Goal: Book appointment/travel/reservation

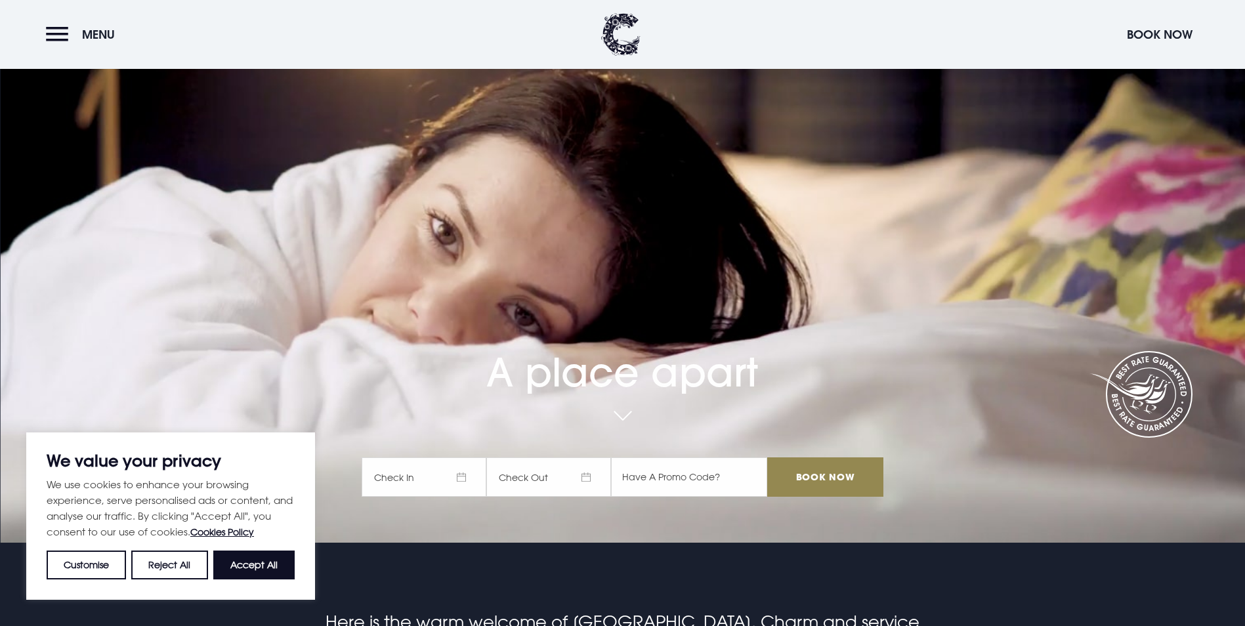
scroll to position [131, 0]
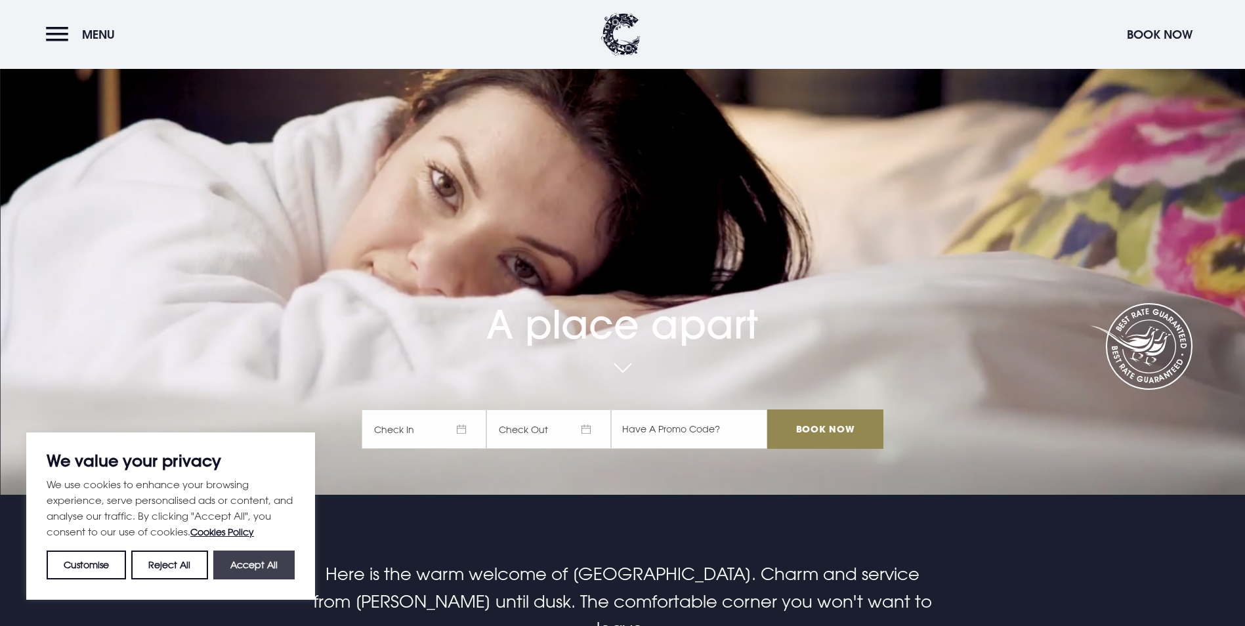
click at [278, 566] on button "Accept All" at bounding box center [253, 565] width 81 height 29
checkbox input "true"
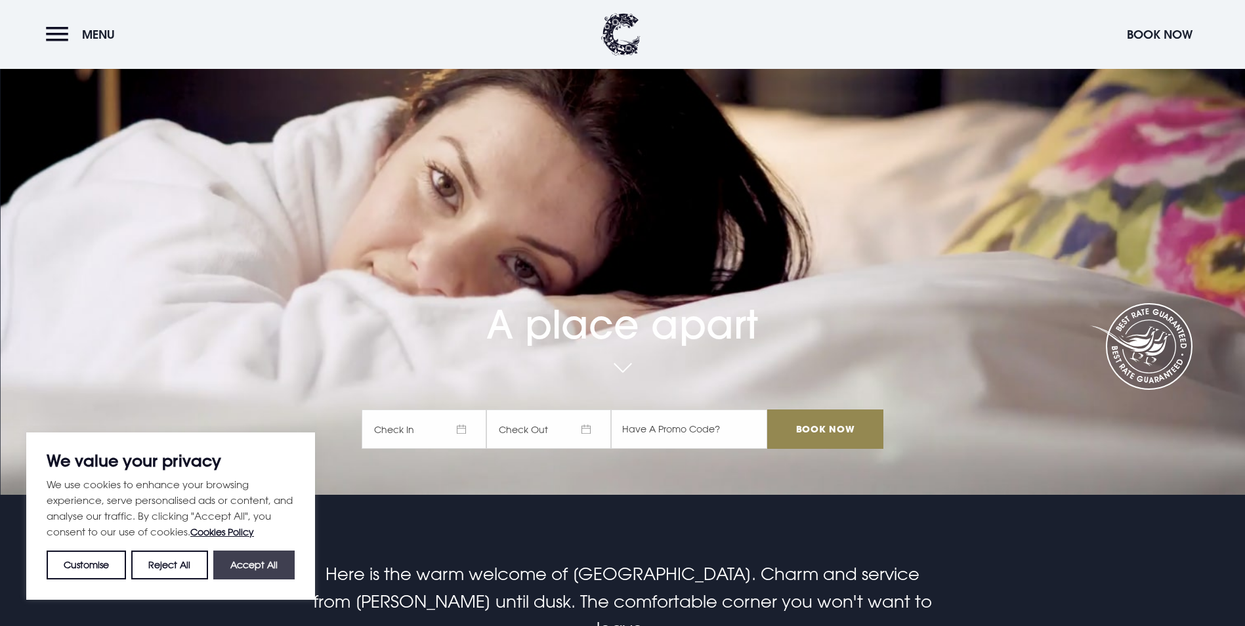
checkbox input "true"
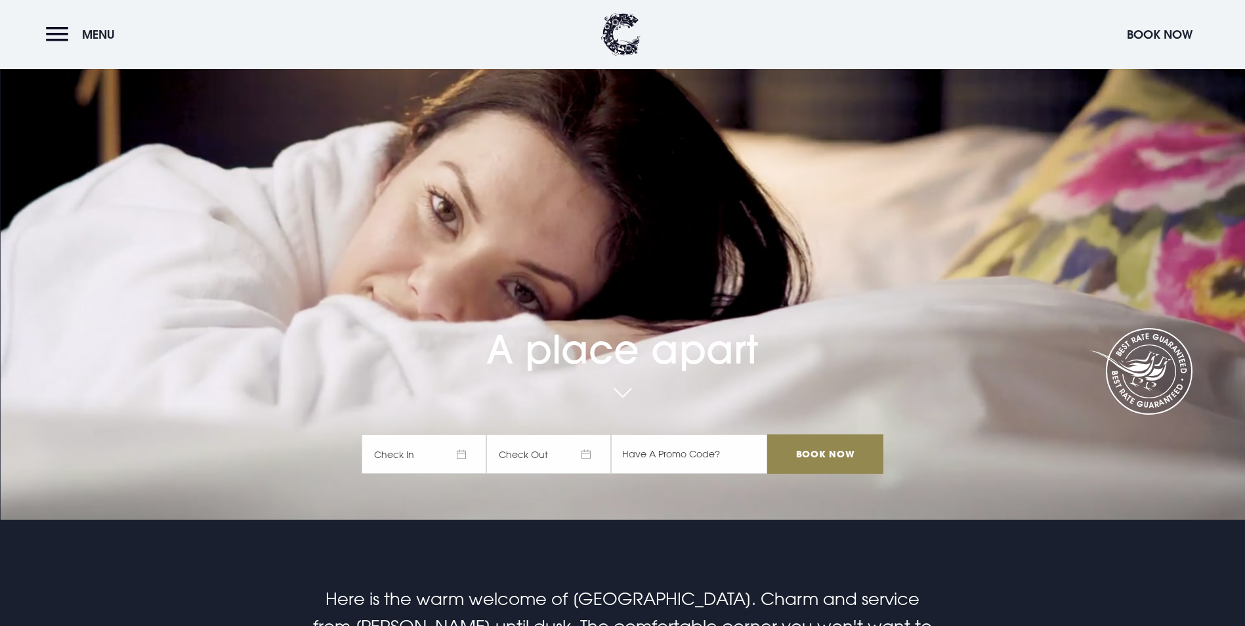
scroll to position [0, 0]
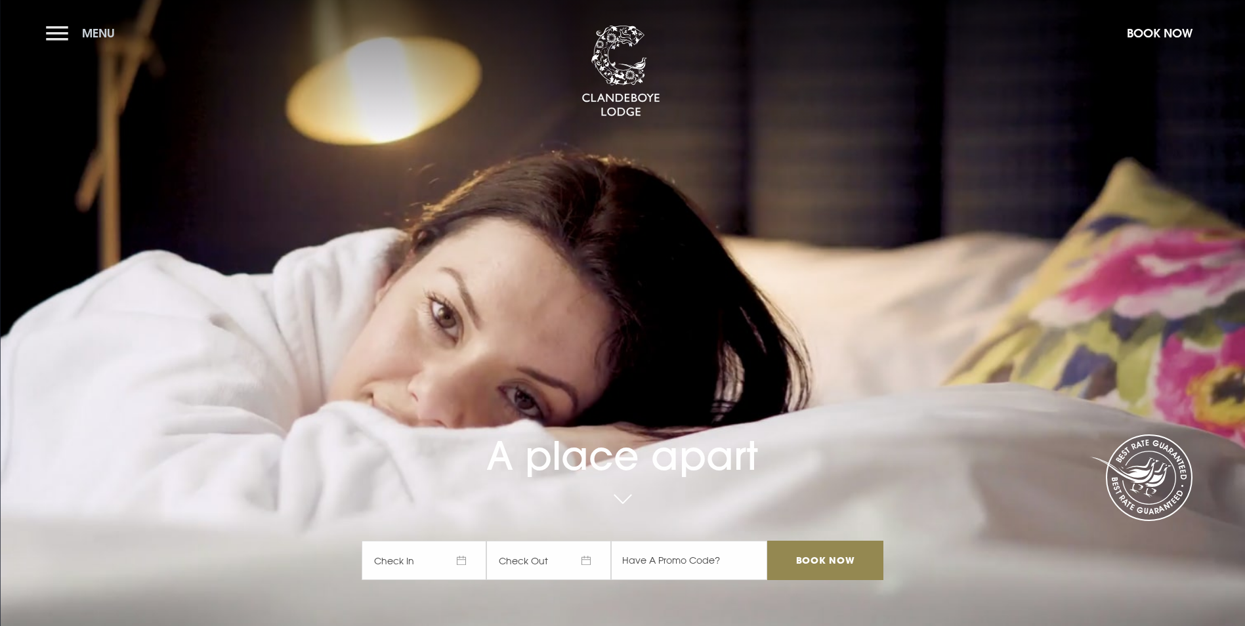
click at [55, 35] on button "Menu" at bounding box center [84, 33] width 76 height 28
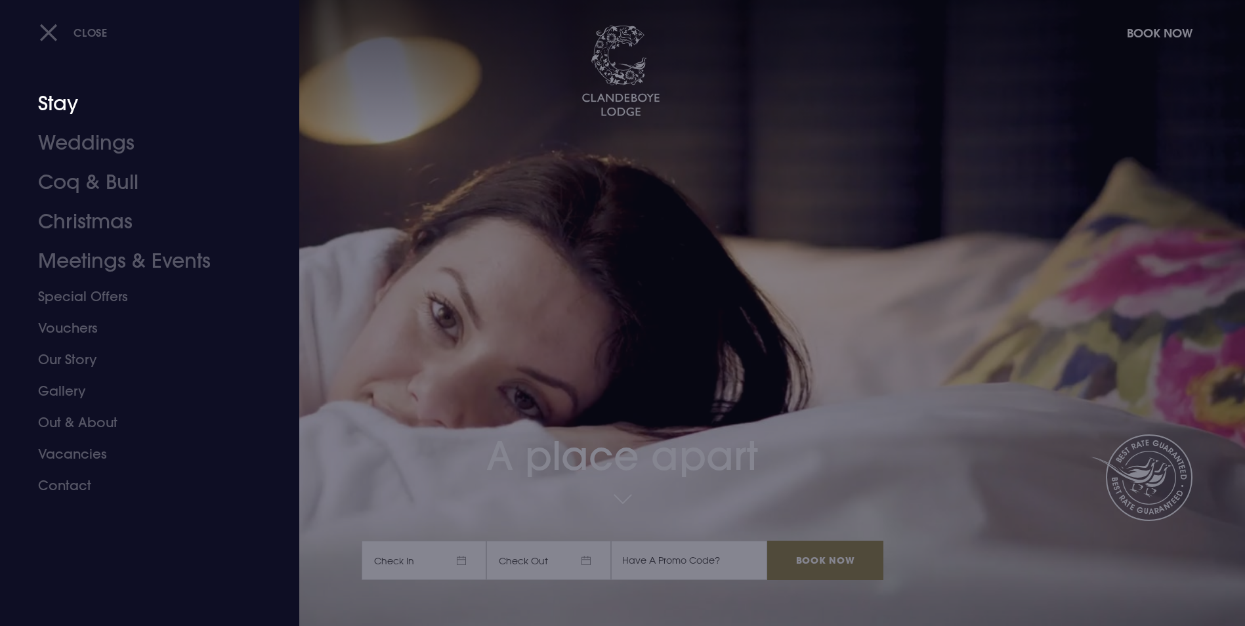
click at [82, 114] on link "Stay" at bounding box center [141, 103] width 207 height 39
click at [70, 117] on link "Stay" at bounding box center [141, 103] width 207 height 39
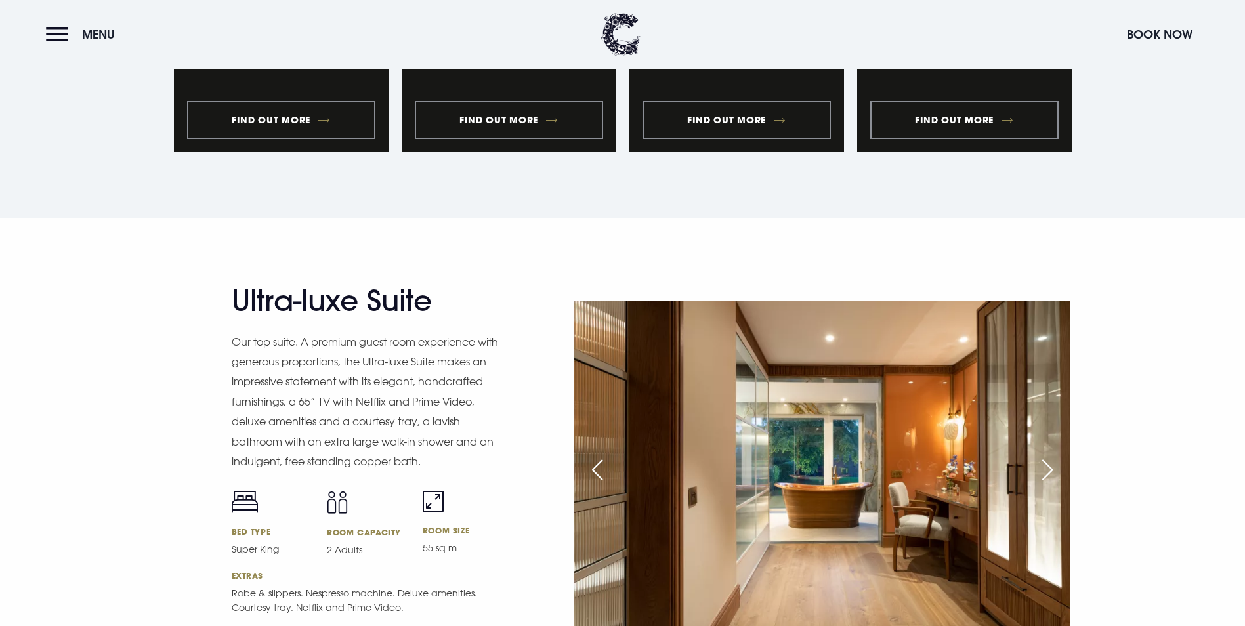
scroll to position [1576, 0]
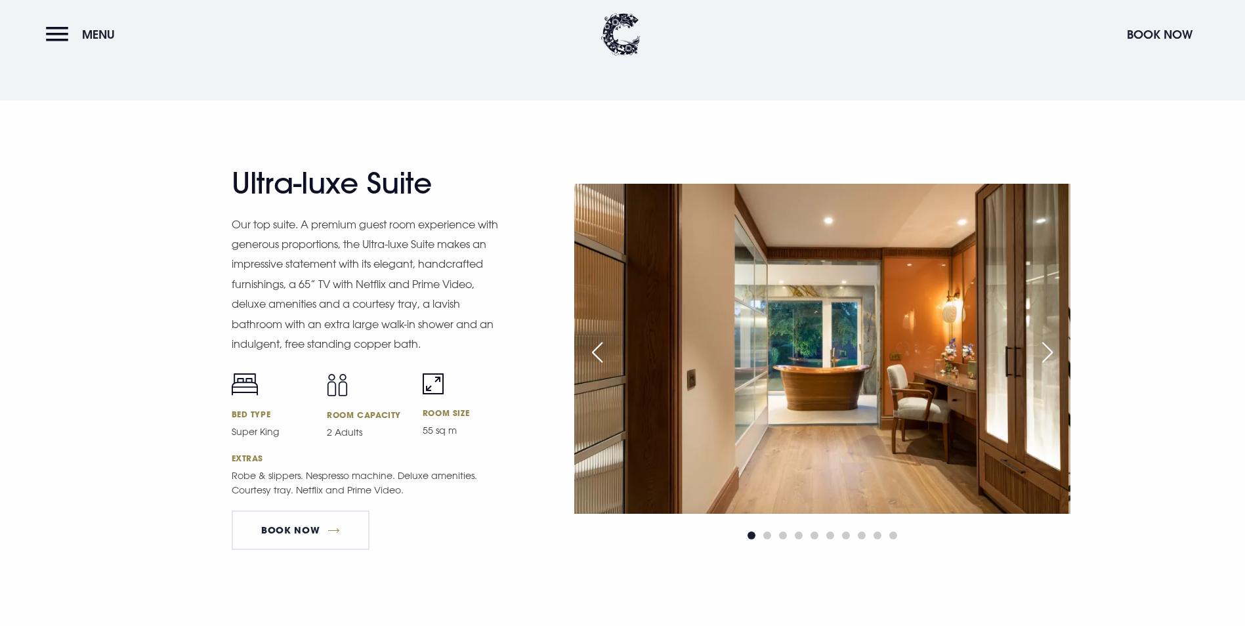
click at [1052, 338] on div "Next slide" at bounding box center [1047, 352] width 33 height 29
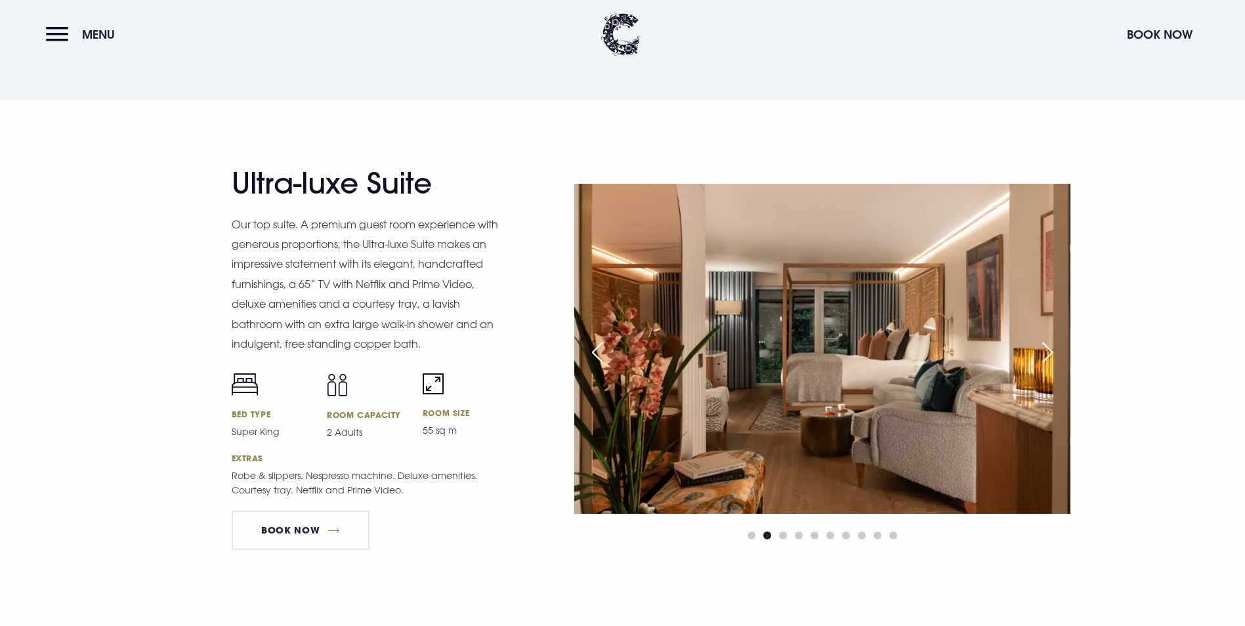
click at [1052, 338] on div "Next slide" at bounding box center [1047, 352] width 33 height 29
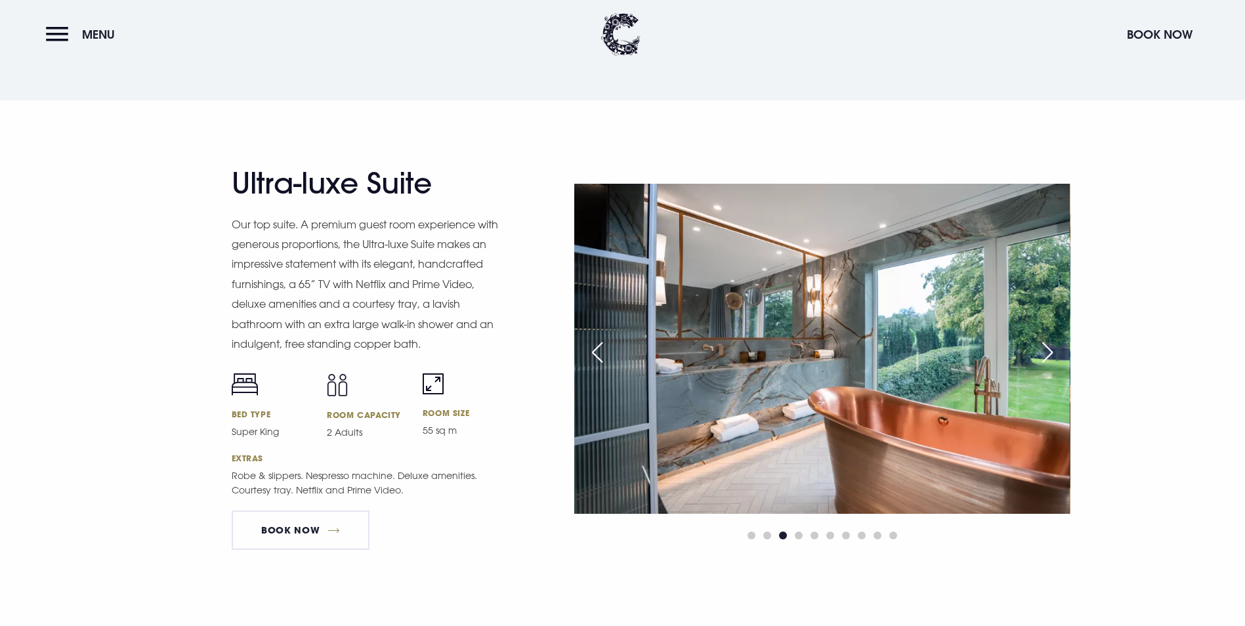
click at [1045, 338] on div "Next slide" at bounding box center [1047, 352] width 33 height 29
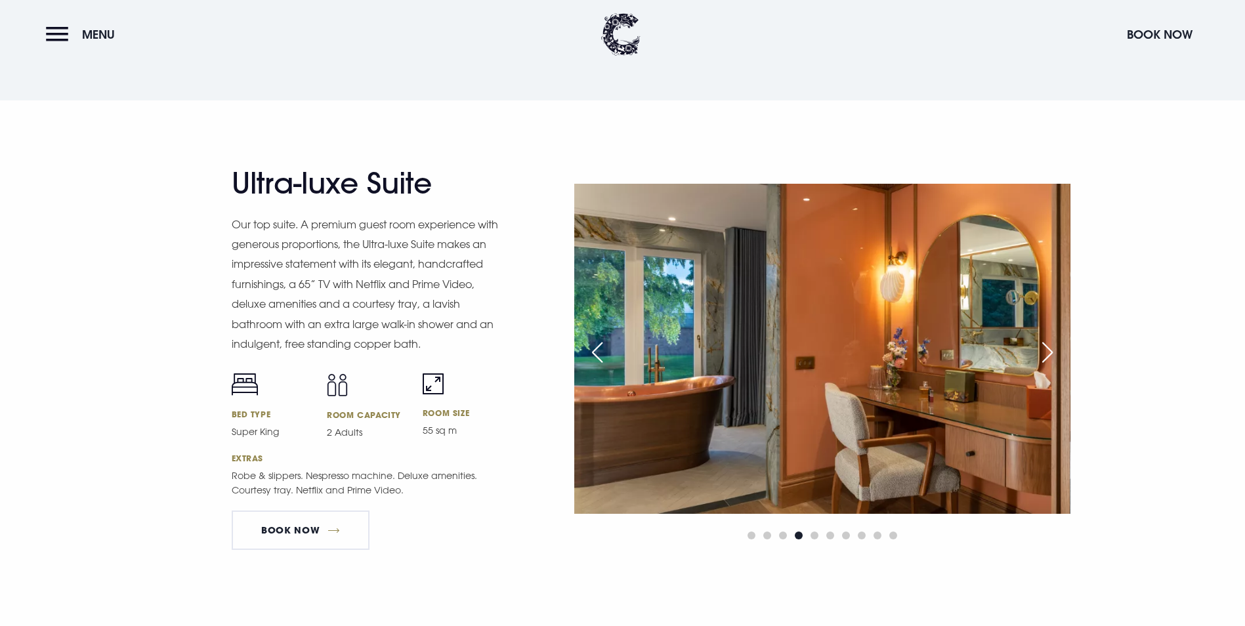
click at [1045, 338] on div "Next slide" at bounding box center [1047, 352] width 33 height 29
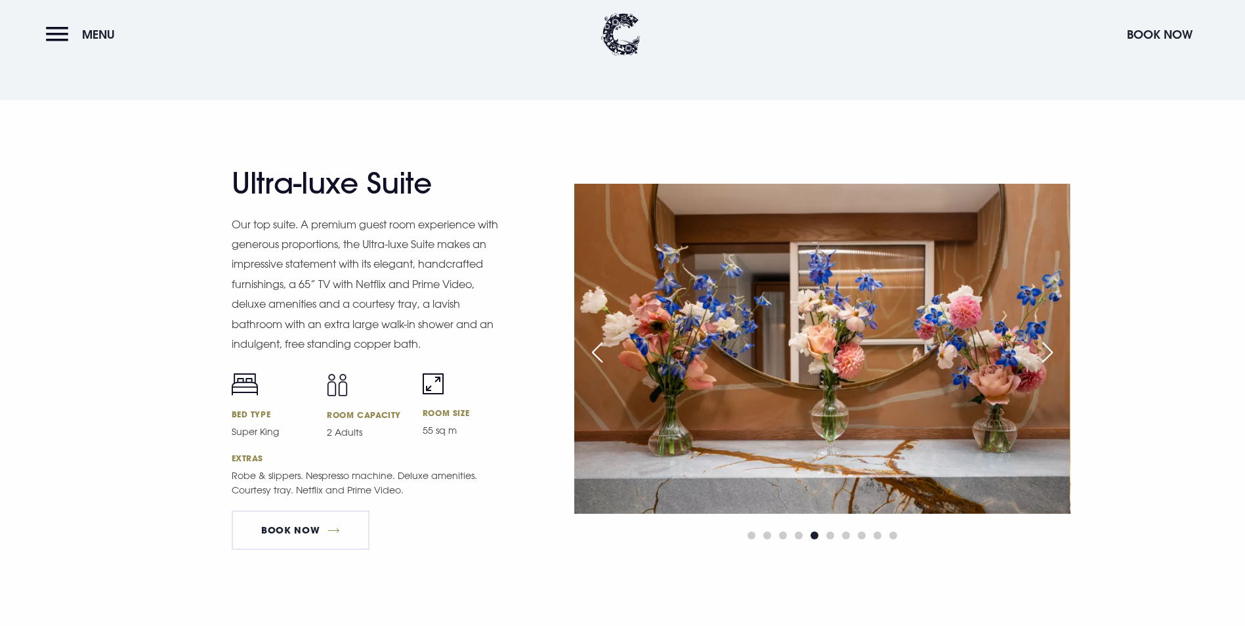
click at [1045, 338] on div "Next slide" at bounding box center [1047, 352] width 33 height 29
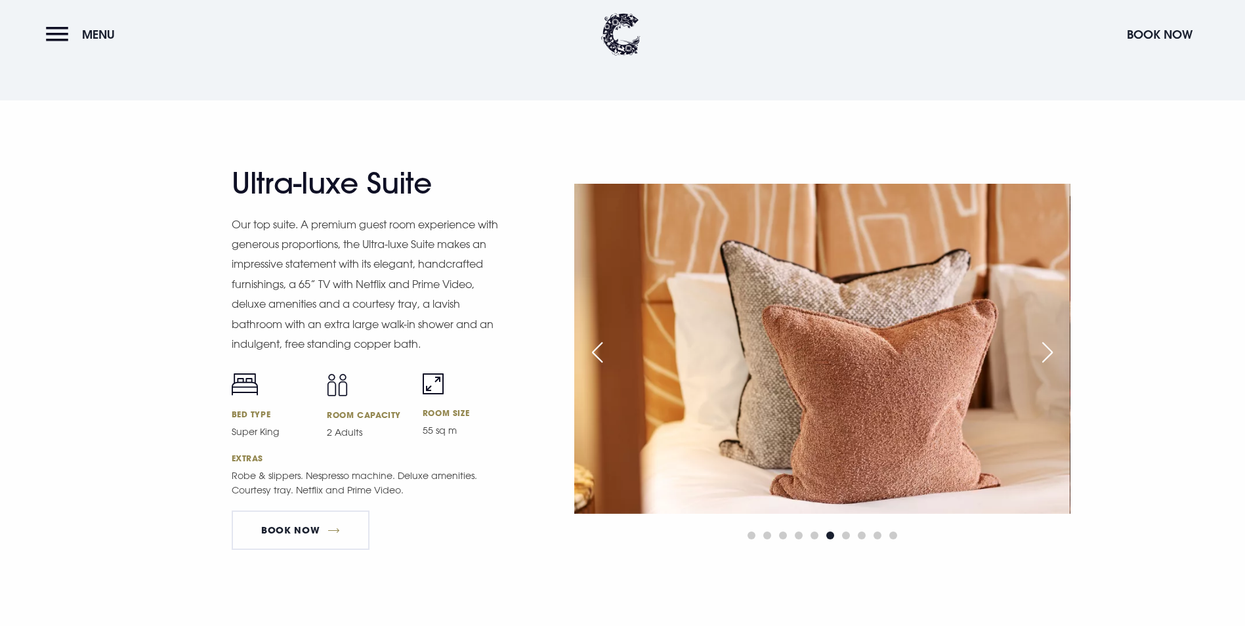
click at [1045, 338] on div "Next slide" at bounding box center [1047, 352] width 33 height 29
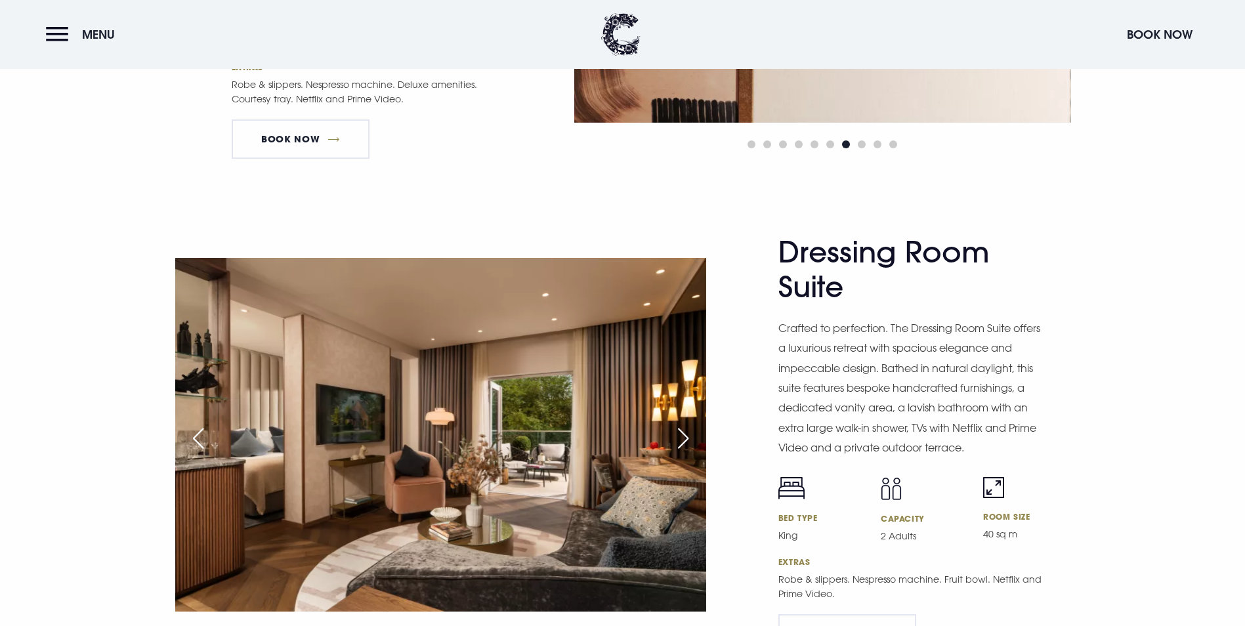
scroll to position [1970, 0]
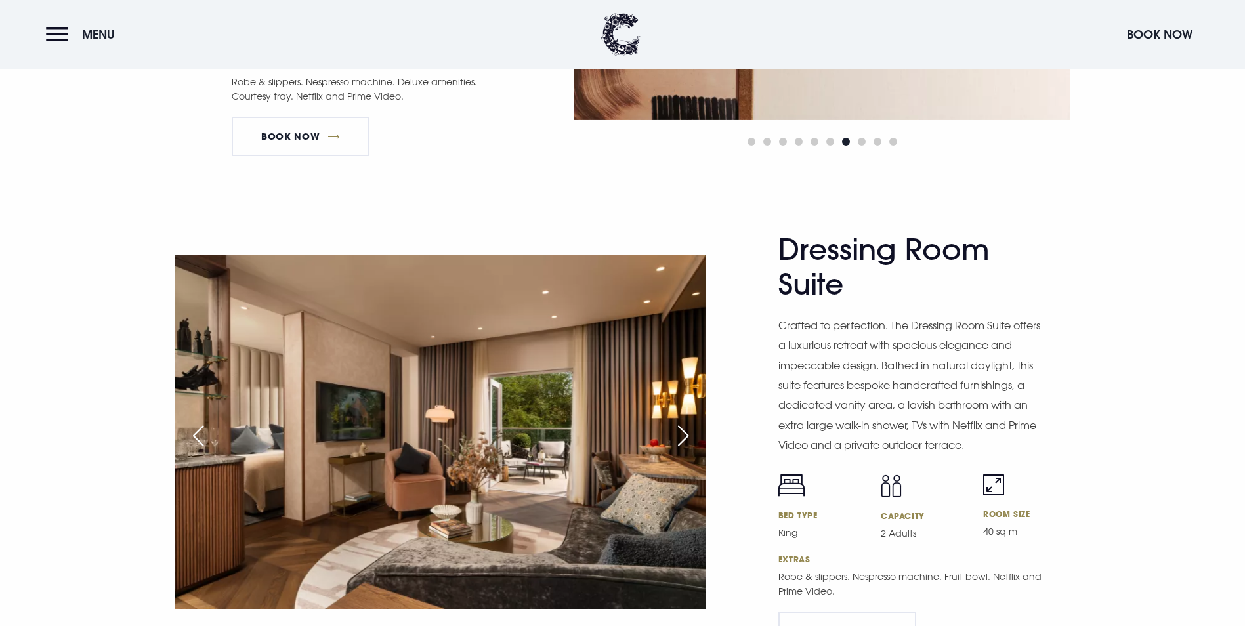
click at [695, 421] on div "Next slide" at bounding box center [683, 435] width 33 height 29
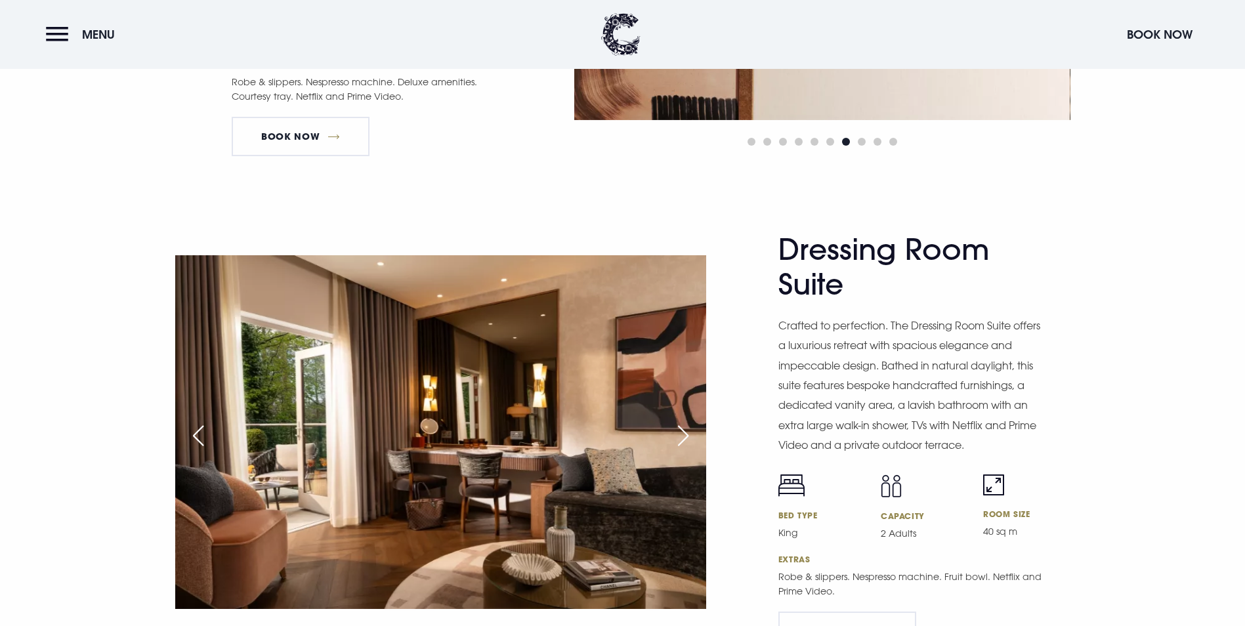
click at [695, 421] on div "Next slide" at bounding box center [683, 435] width 33 height 29
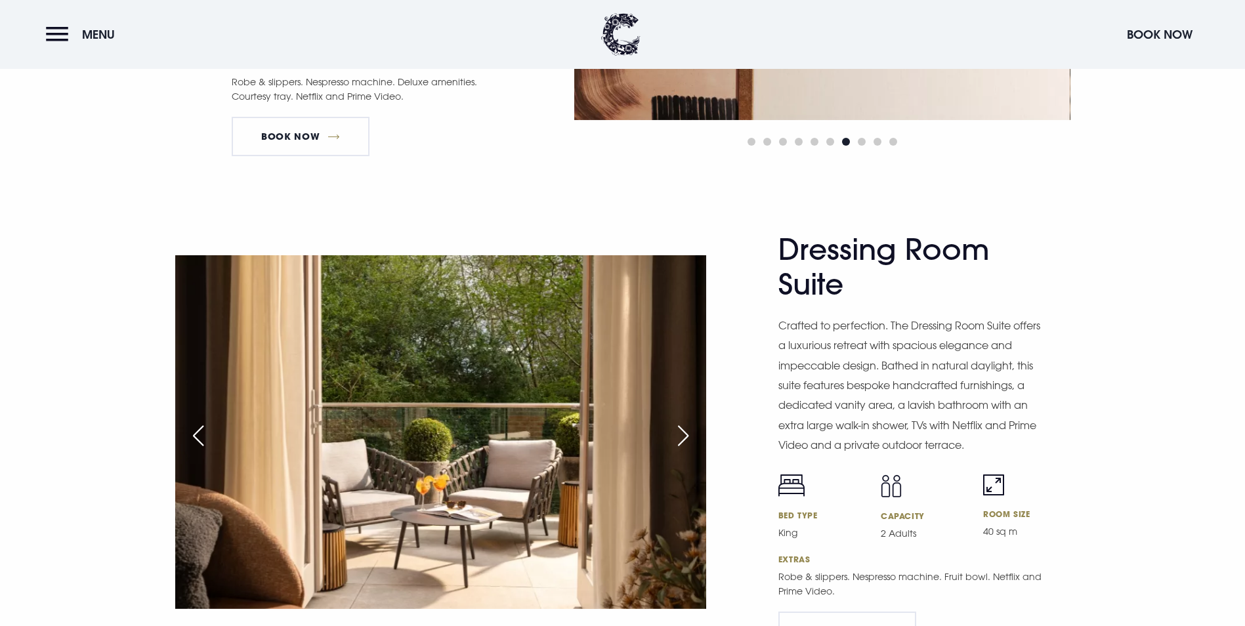
click at [695, 421] on div "Next slide" at bounding box center [683, 435] width 33 height 29
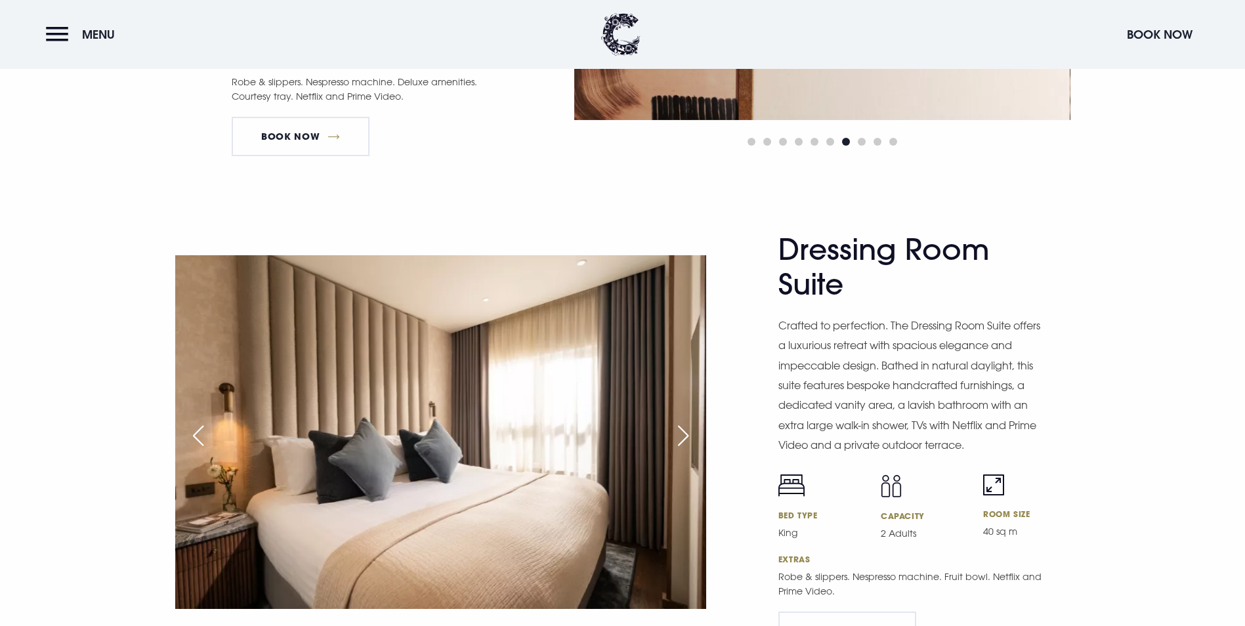
click at [695, 421] on div "Next slide" at bounding box center [683, 435] width 33 height 29
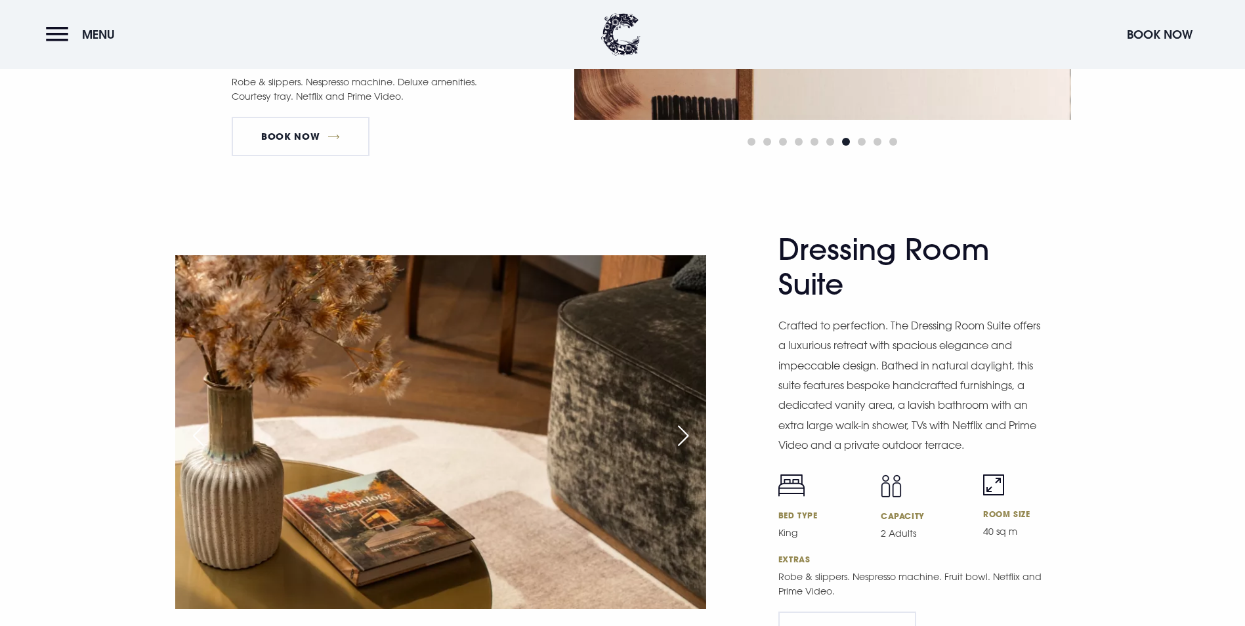
click at [695, 421] on div "Next slide" at bounding box center [683, 435] width 33 height 29
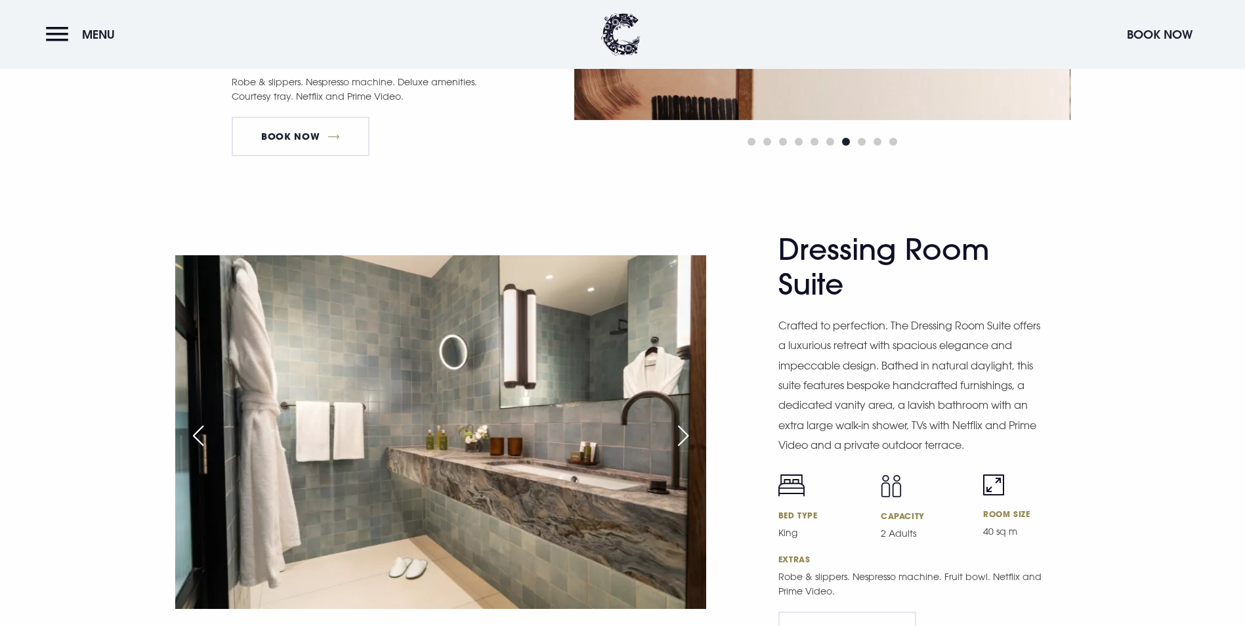
click at [695, 421] on div "Next slide" at bounding box center [683, 435] width 33 height 29
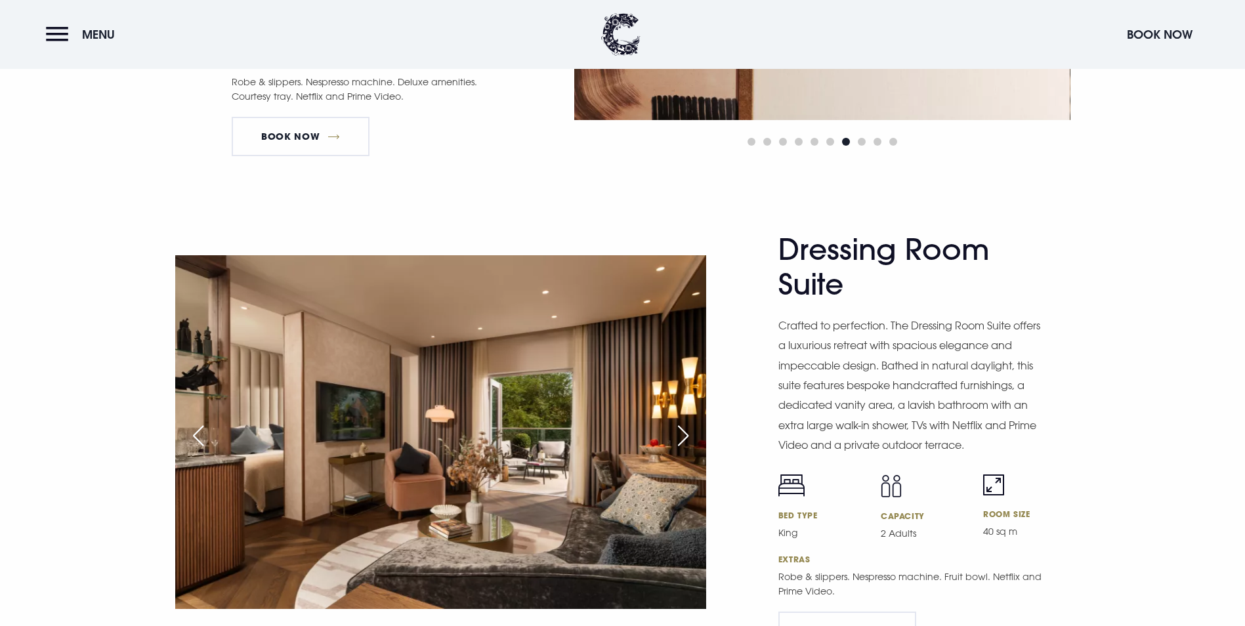
click at [695, 421] on div "Next slide" at bounding box center [683, 435] width 33 height 29
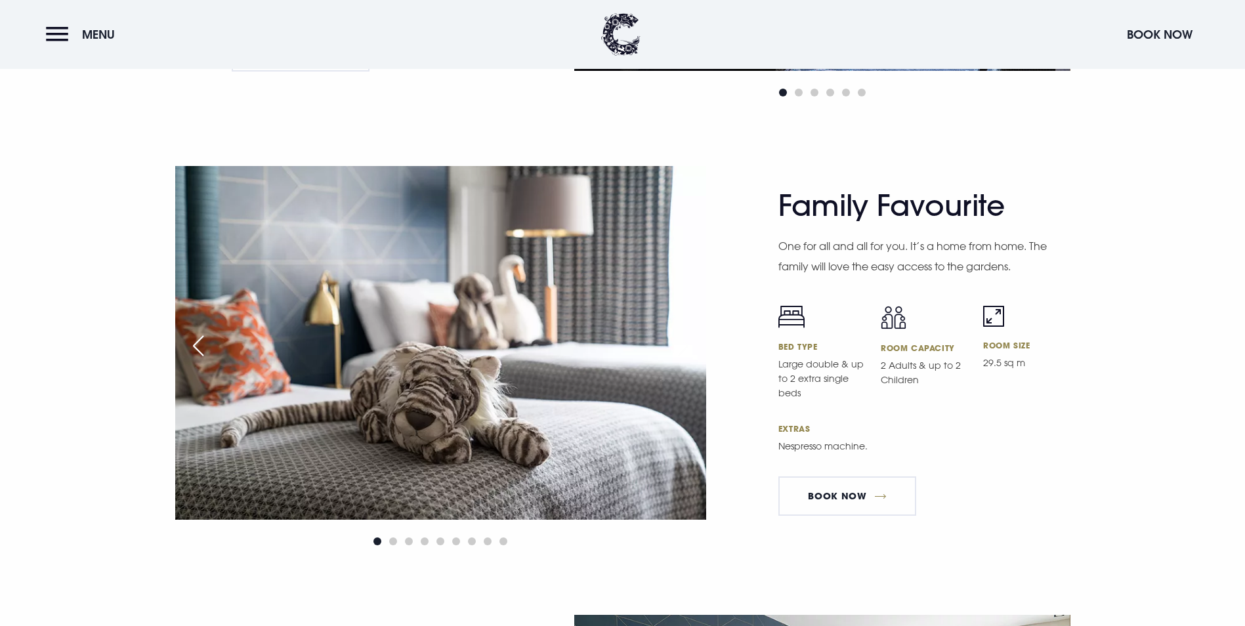
scroll to position [3808, 0]
